Goal: Task Accomplishment & Management: Manage account settings

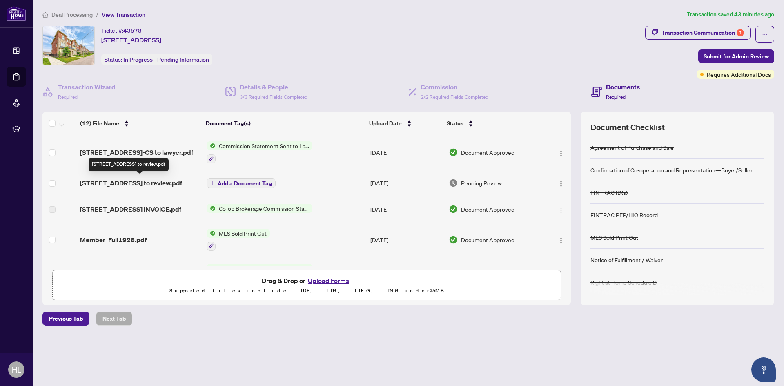
click at [137, 181] on span "451 Dundas St-Trade sheet-Hongjae to review.pdf" at bounding box center [131, 183] width 102 height 10
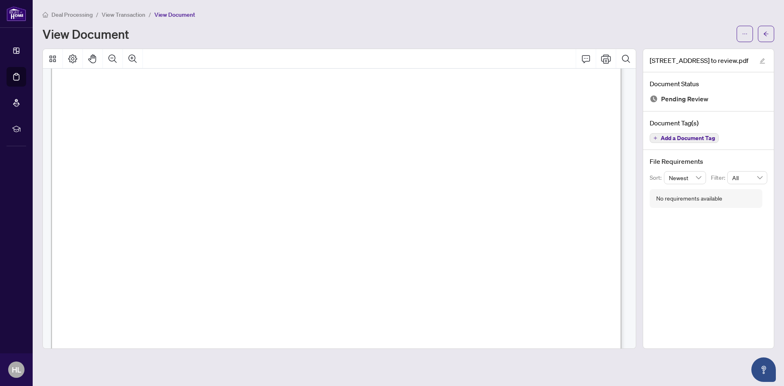
scroll to position [245, 0]
click at [745, 33] on icon "ellipsis" at bounding box center [745, 34] width 6 height 6
click at [696, 54] on span "Download" at bounding box center [716, 51] width 62 height 9
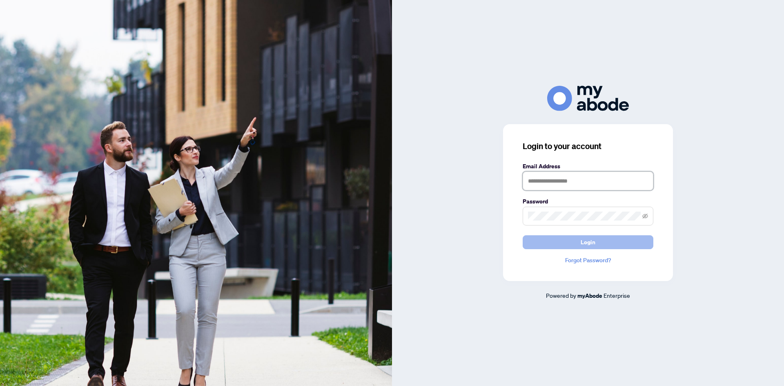
type input "**********"
click at [593, 241] on span "Login" at bounding box center [588, 242] width 15 height 13
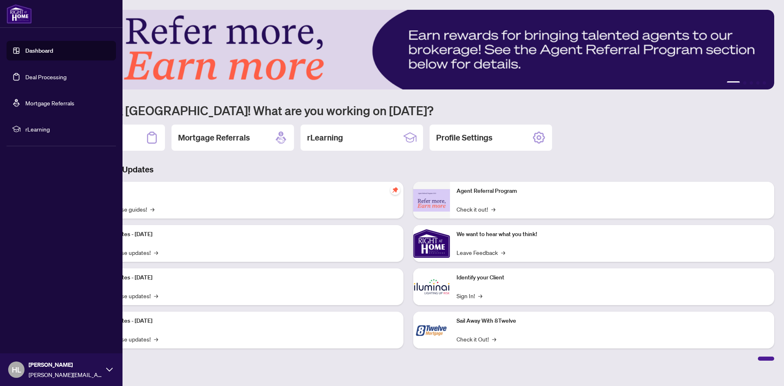
click at [42, 77] on link "Deal Processing" at bounding box center [45, 76] width 41 height 7
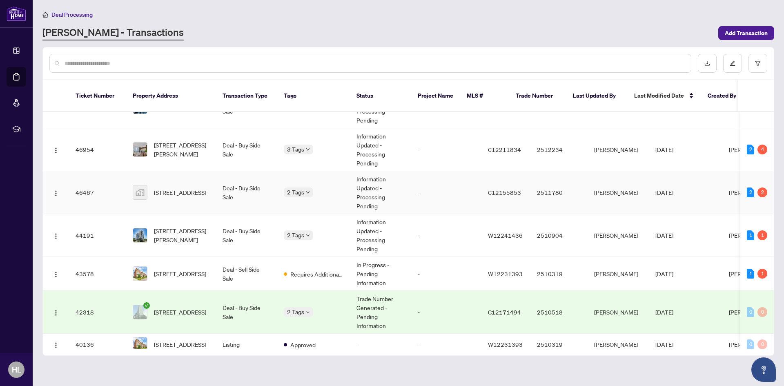
scroll to position [41, 0]
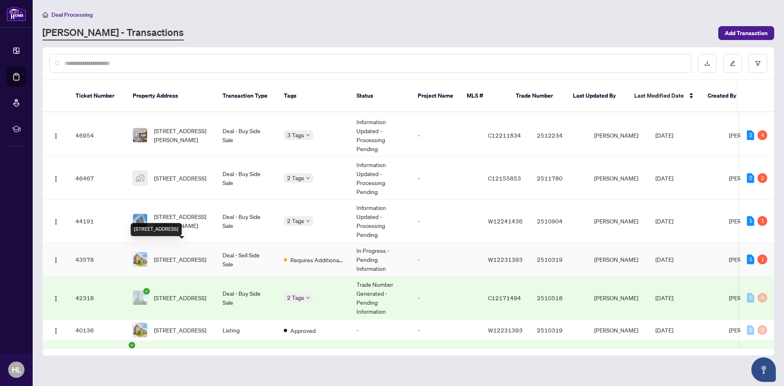
click at [174, 255] on span "451 Dundas St, Oakville, Ontario L6H 3P4, Canada" at bounding box center [180, 259] width 52 height 9
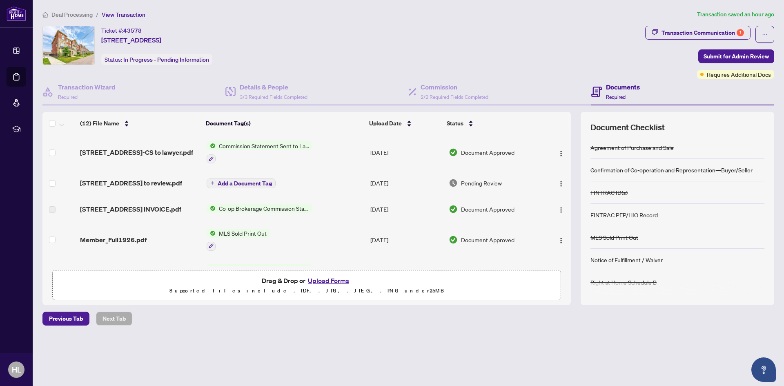
click at [325, 279] on button "Upload Forms" at bounding box center [329, 280] width 46 height 11
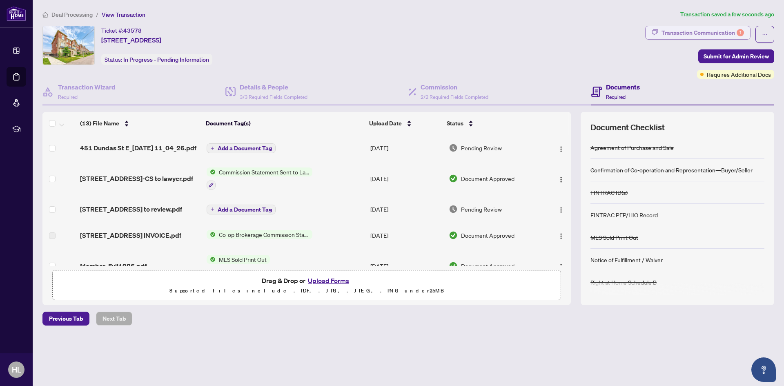
click at [725, 32] on div "Transaction Communication 1" at bounding box center [703, 32] width 83 height 13
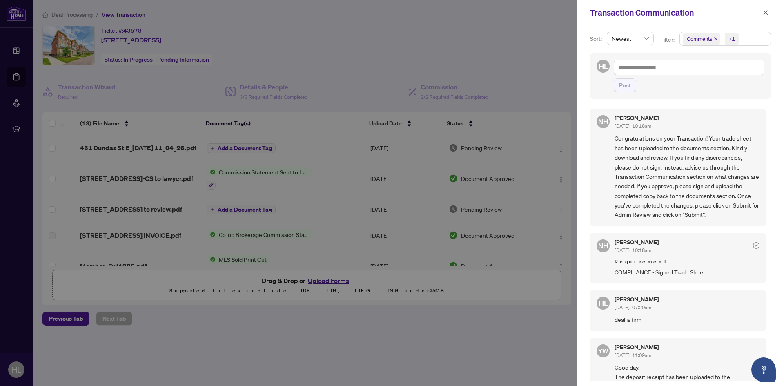
click at [512, 43] on div at bounding box center [392, 193] width 784 height 386
click at [766, 13] on icon "close" at bounding box center [766, 12] width 4 height 4
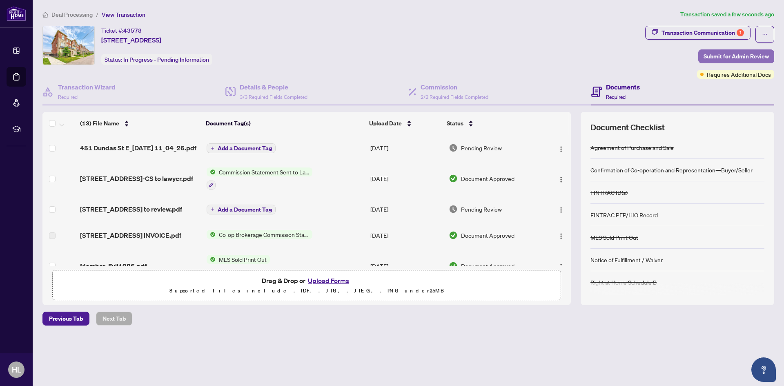
click at [732, 57] on span "Submit for Admin Review" at bounding box center [736, 56] width 65 height 13
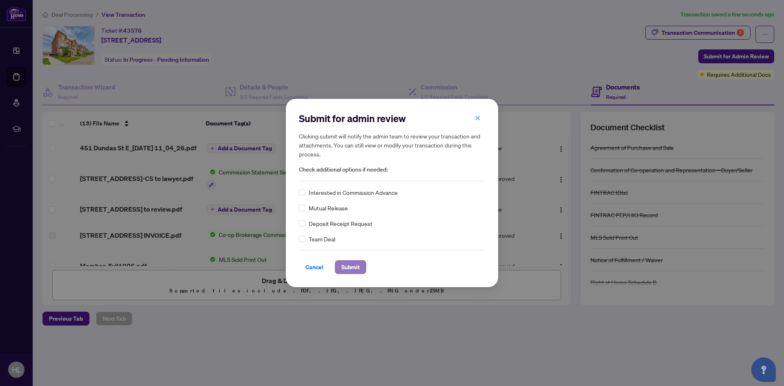
click at [347, 267] on span "Submit" at bounding box center [351, 267] width 18 height 13
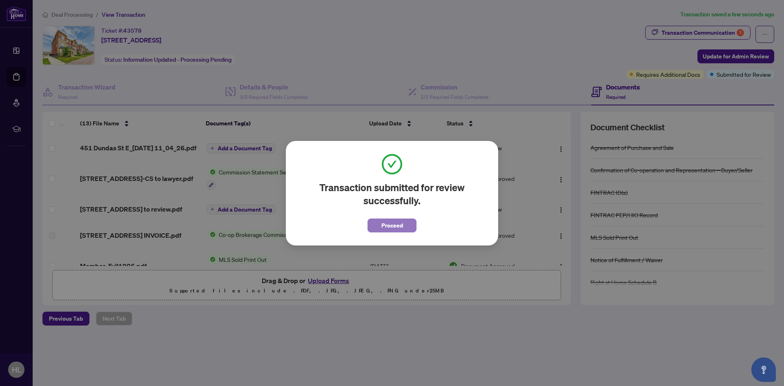
click at [384, 228] on span "Proceed" at bounding box center [393, 225] width 22 height 13
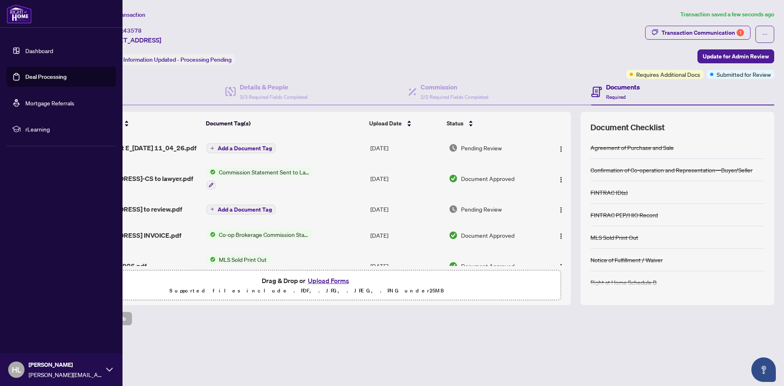
click at [43, 76] on link "Deal Processing" at bounding box center [45, 76] width 41 height 7
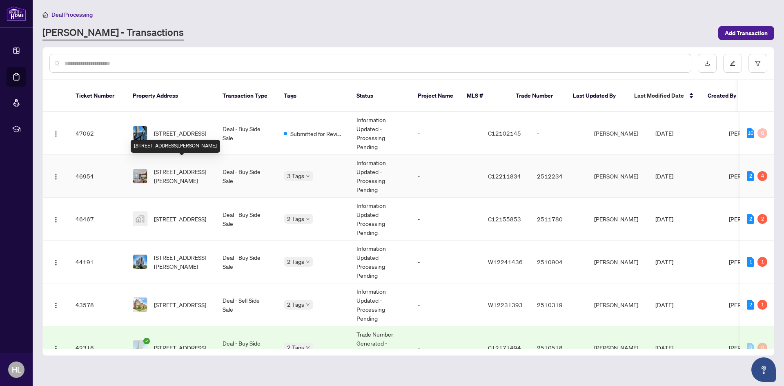
click at [176, 169] on span "2808-45 Charles St, Toronto, Ontario M4Y 0B8, Canada" at bounding box center [182, 176] width 56 height 18
